Goal: Task Accomplishment & Management: Complete application form

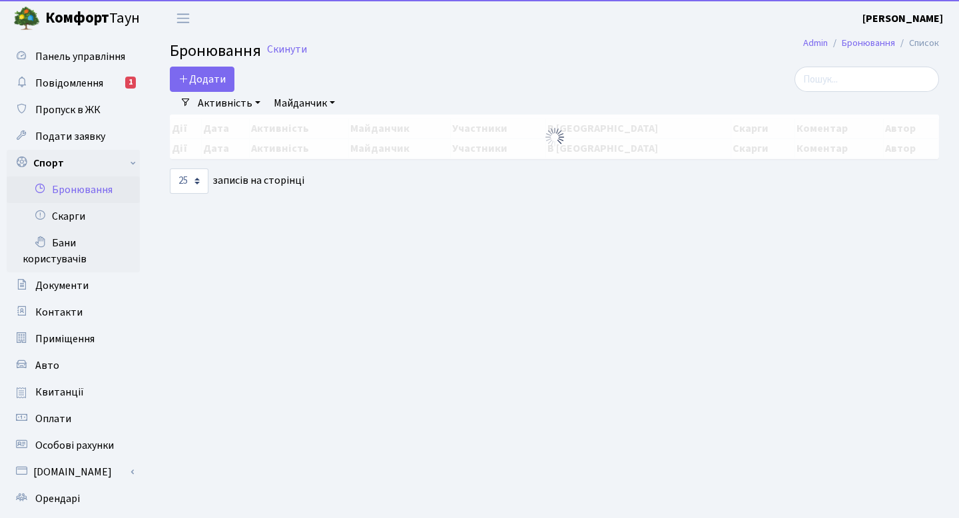
select select "25"
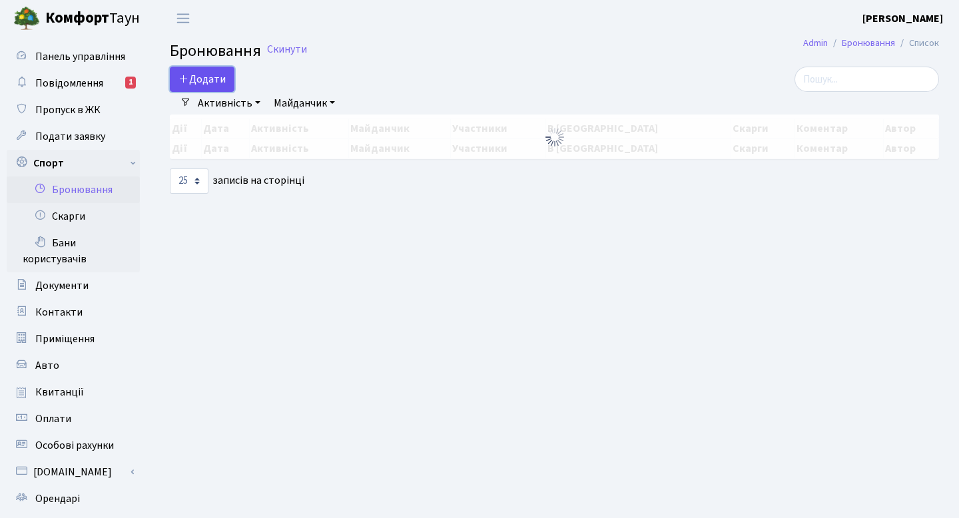
click at [222, 73] on button "Додати" at bounding box center [202, 79] width 65 height 25
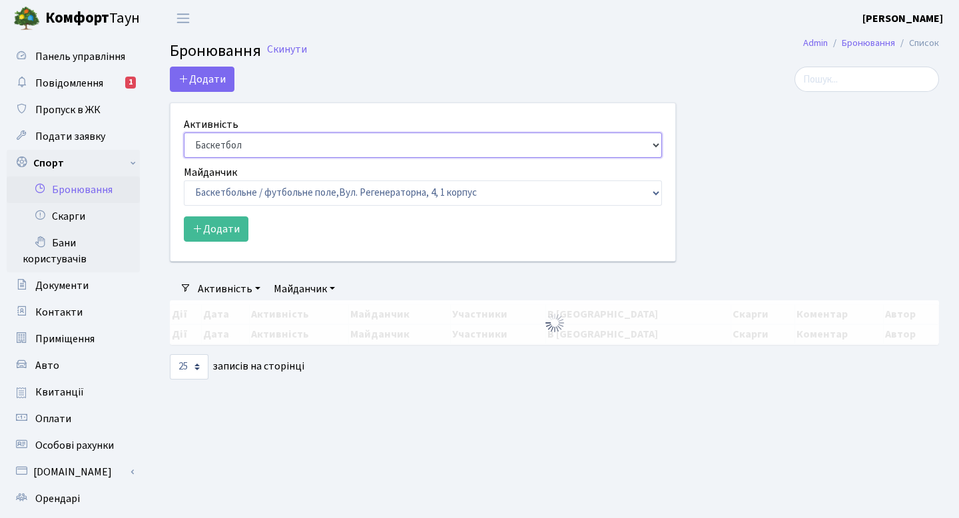
click at [255, 141] on select "Баскетбол Волейбол Йога Катання на роликах Настільний теніс Теніс Футбол Фітнес" at bounding box center [423, 144] width 478 height 25
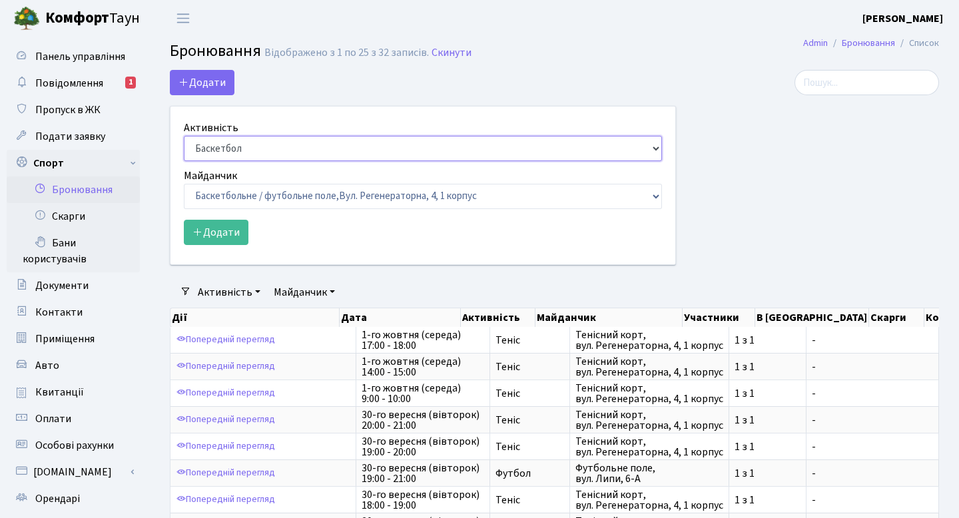
select select "1"
click at [184, 136] on select "Баскетбол Волейбол Йога Катання на роликах Настільний теніс Теніс Футбол Фітнес" at bounding box center [423, 148] width 478 height 25
click at [254, 176] on div "Майданчик Баскетбольне / футбольне поле, Вул. Регенераторна, 4, 1 корпус Баскет…" at bounding box center [423, 188] width 478 height 41
click at [246, 220] on div "Додати" at bounding box center [423, 232] width 478 height 25
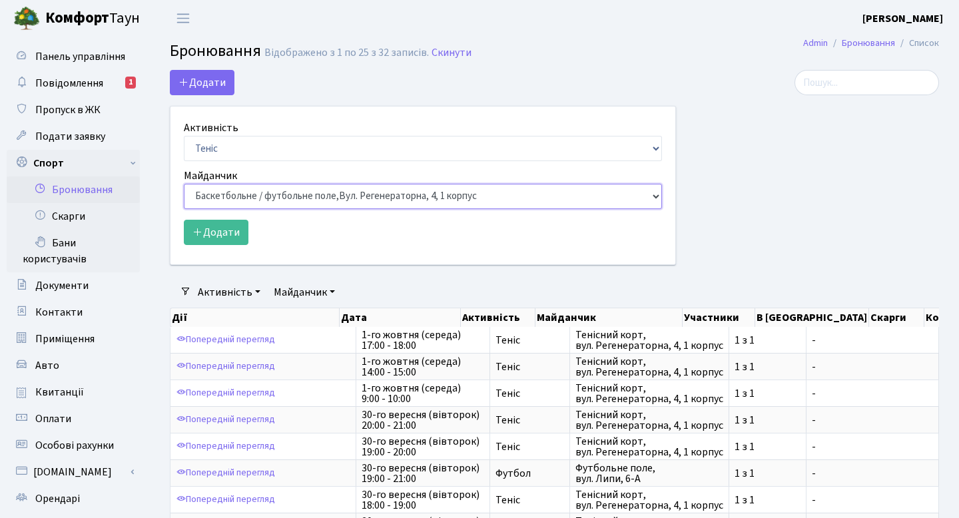
click at [252, 192] on select "Баскетбольне / футбольне поле, Вул. Регенераторна, 4, 1 корпус Баскетбольне пол…" at bounding box center [423, 196] width 478 height 25
select select "1"
click at [184, 184] on select "Баскетбольне / футбольне поле, Вул. Регенераторна, 4, 1 корпус Баскетбольне пол…" at bounding box center [423, 196] width 478 height 25
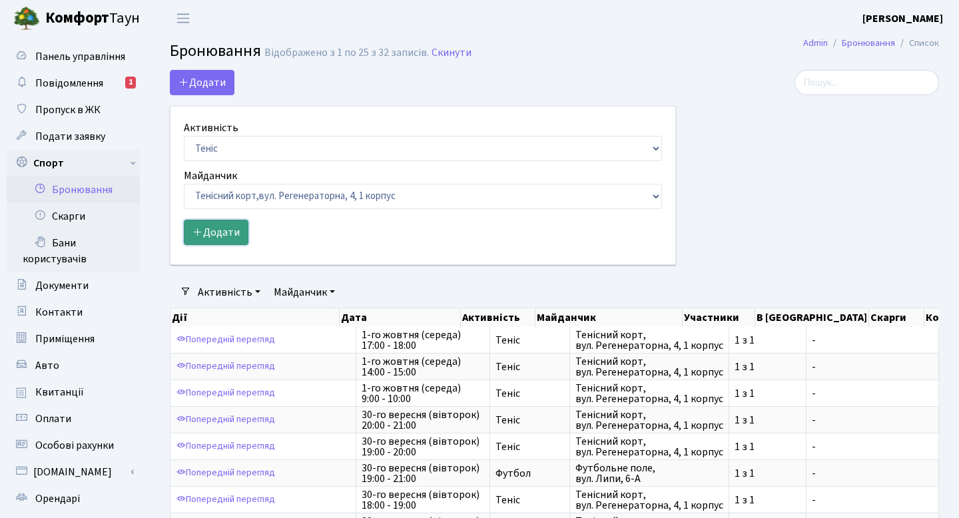
click at [227, 221] on button "Додати" at bounding box center [216, 232] width 65 height 25
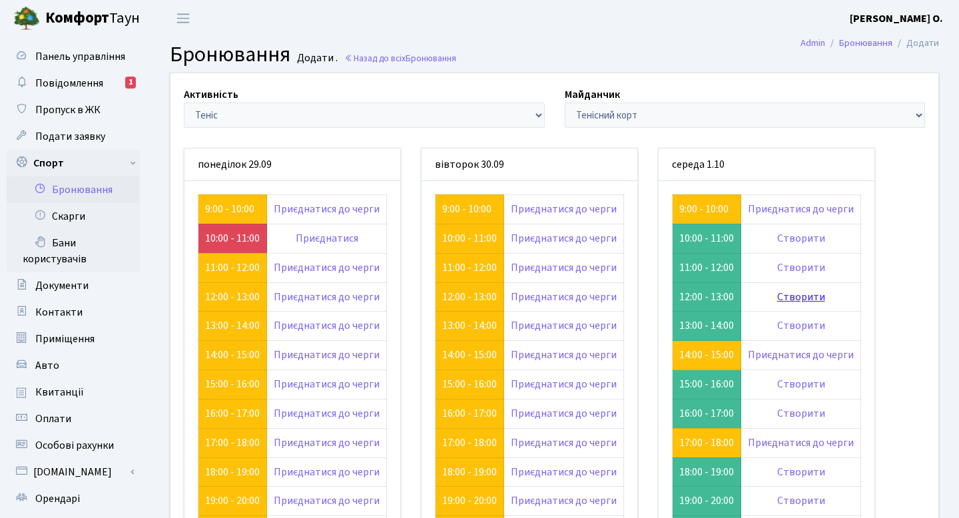
click at [795, 290] on link "Створити" at bounding box center [801, 297] width 48 height 15
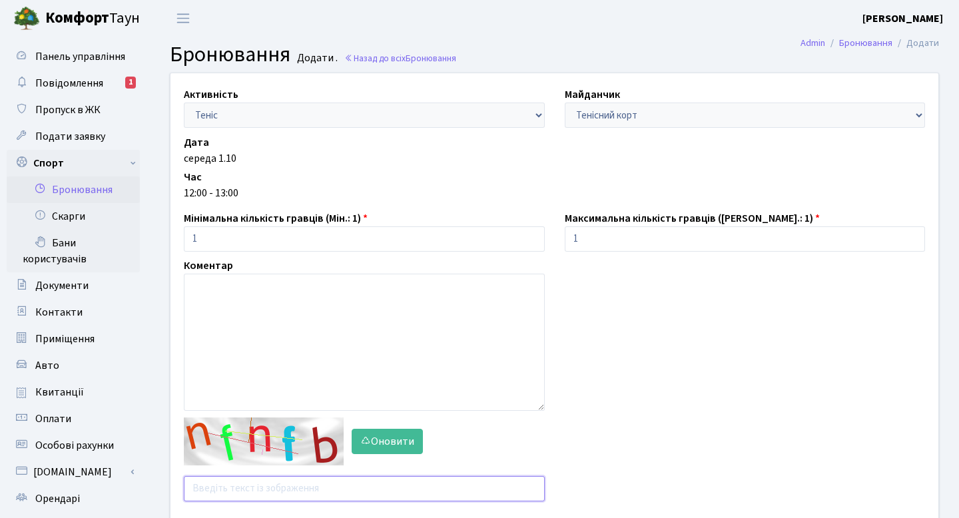
click at [288, 491] on input "text" at bounding box center [364, 488] width 361 height 25
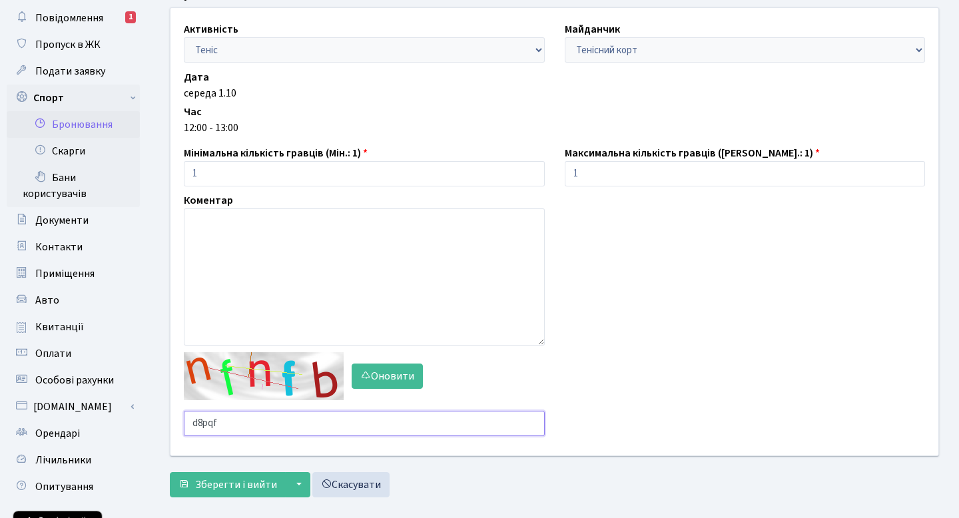
scroll to position [136, 0]
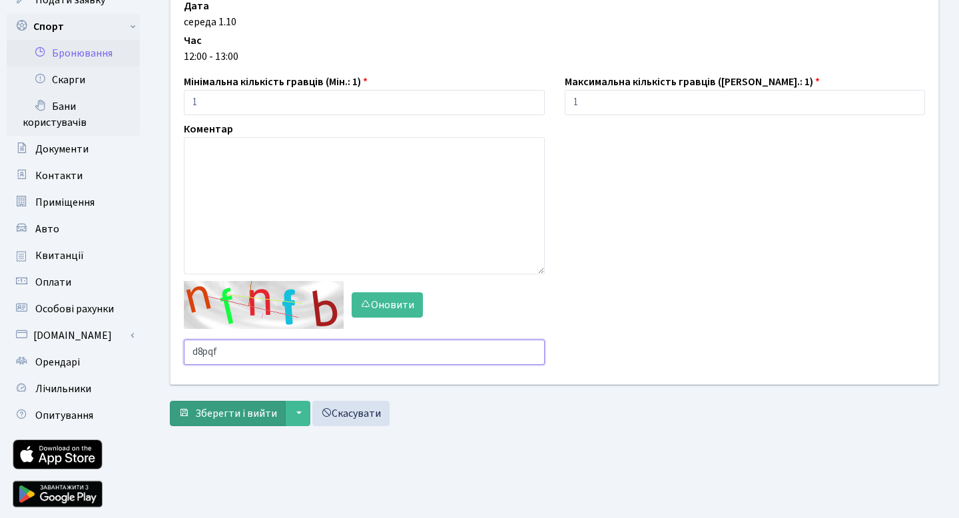
type input "d8pqf"
click at [226, 404] on button "Зберегти і вийти" at bounding box center [228, 413] width 116 height 25
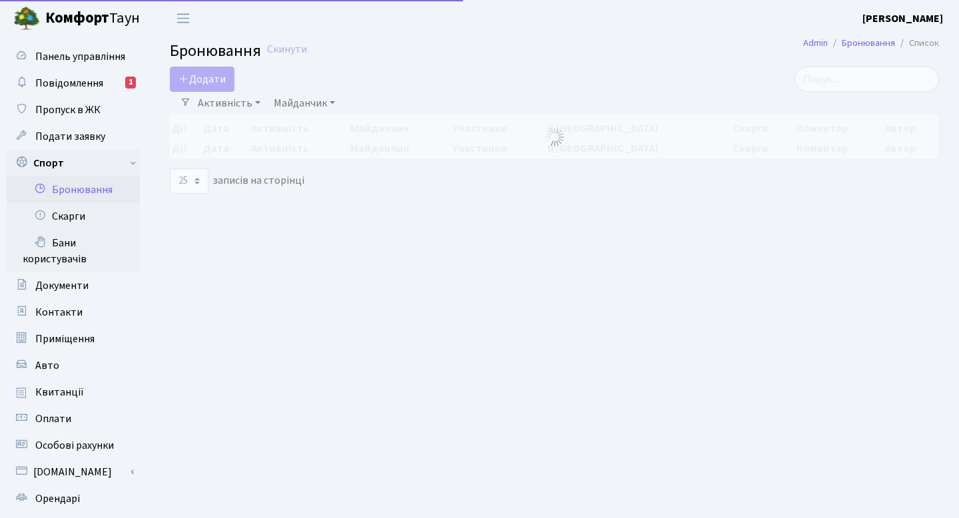
select select "25"
